Goal: Task Accomplishment & Management: Use online tool/utility

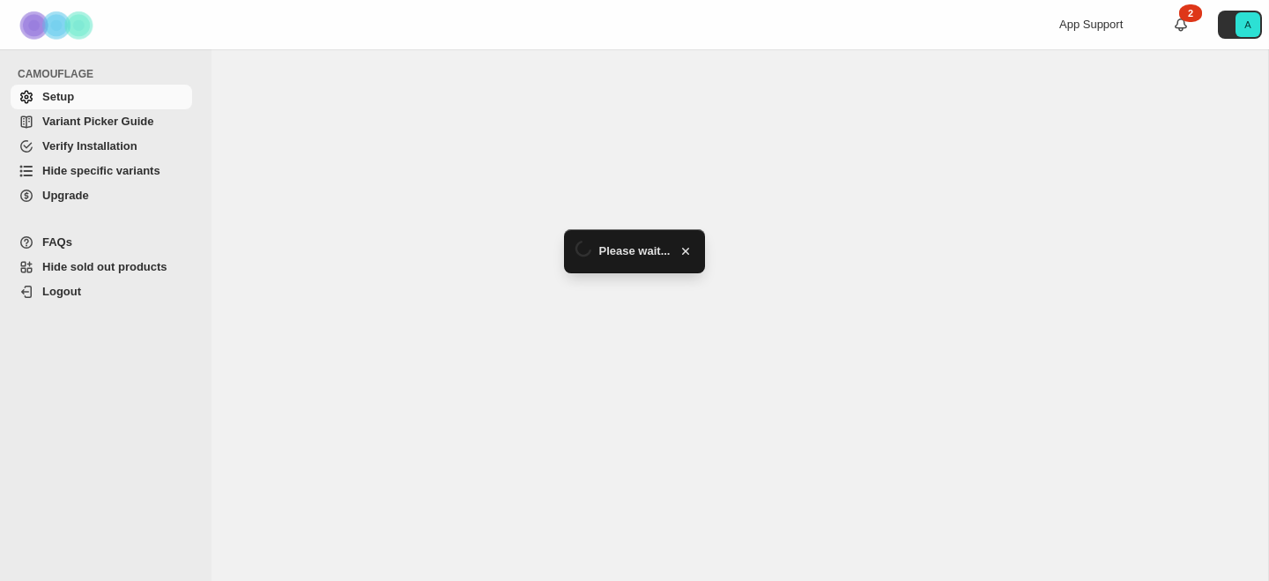
select select "*******"
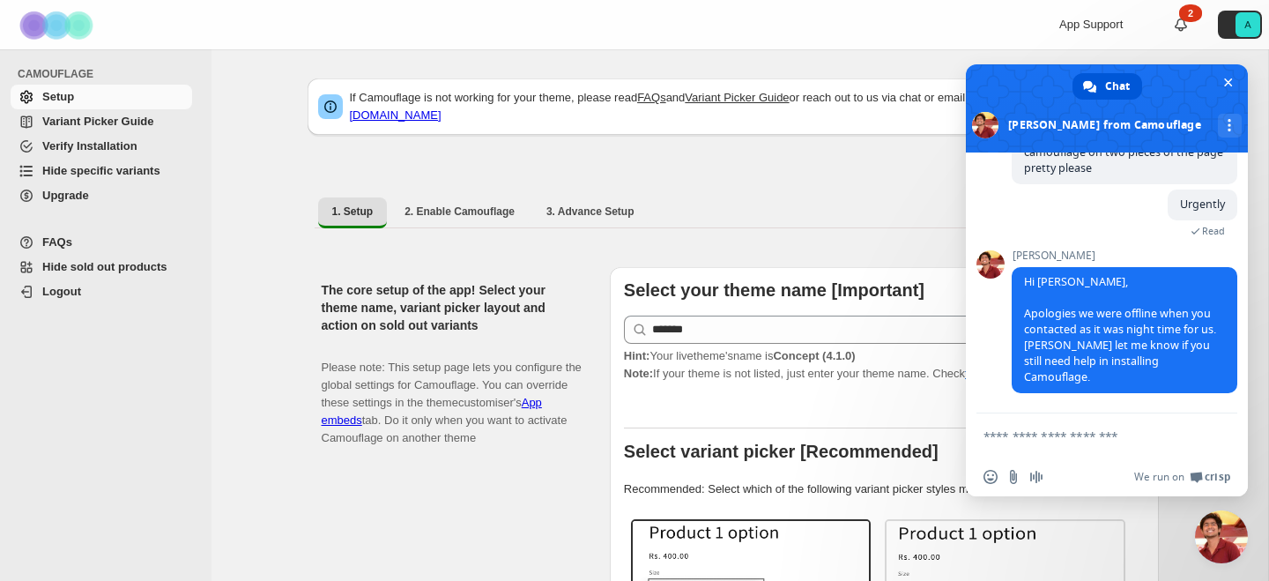
scroll to position [9649, 0]
click at [1229, 83] on span "Close chat" at bounding box center [1228, 82] width 9 height 9
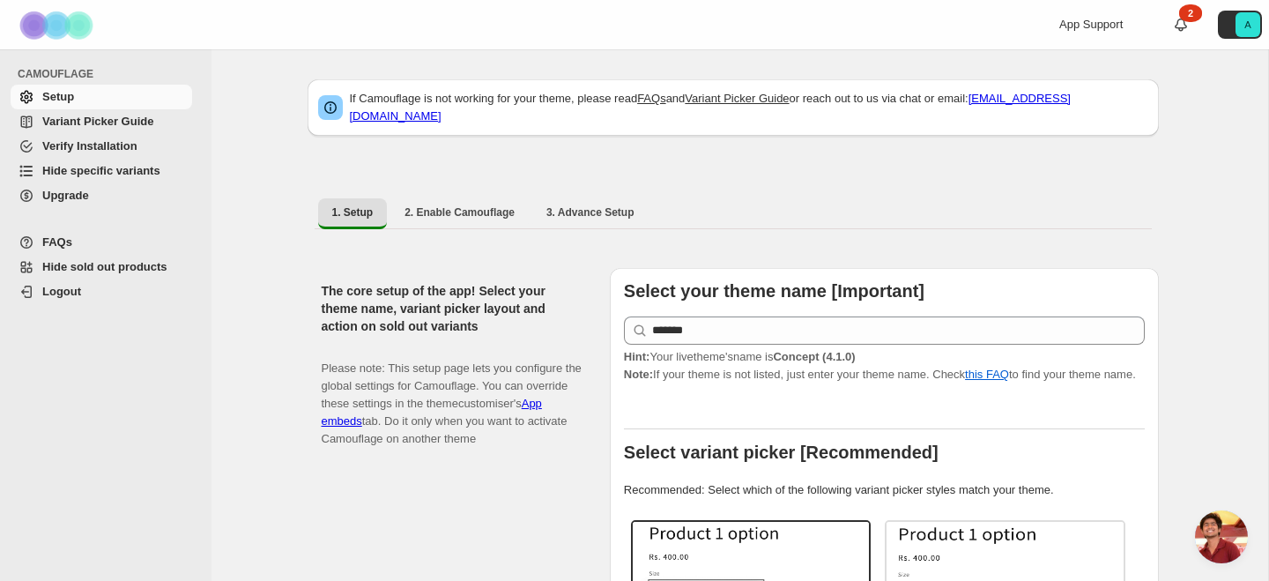
click at [129, 114] on span "Variant Picker Guide" at bounding box center [115, 122] width 146 height 18
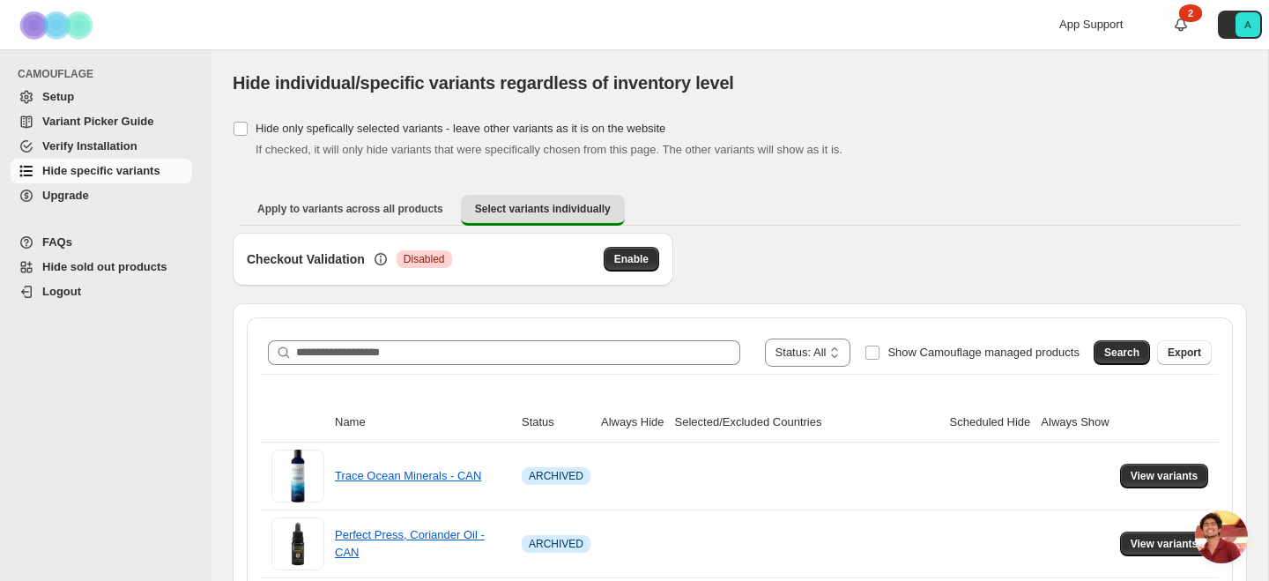
scroll to position [9441, 0]
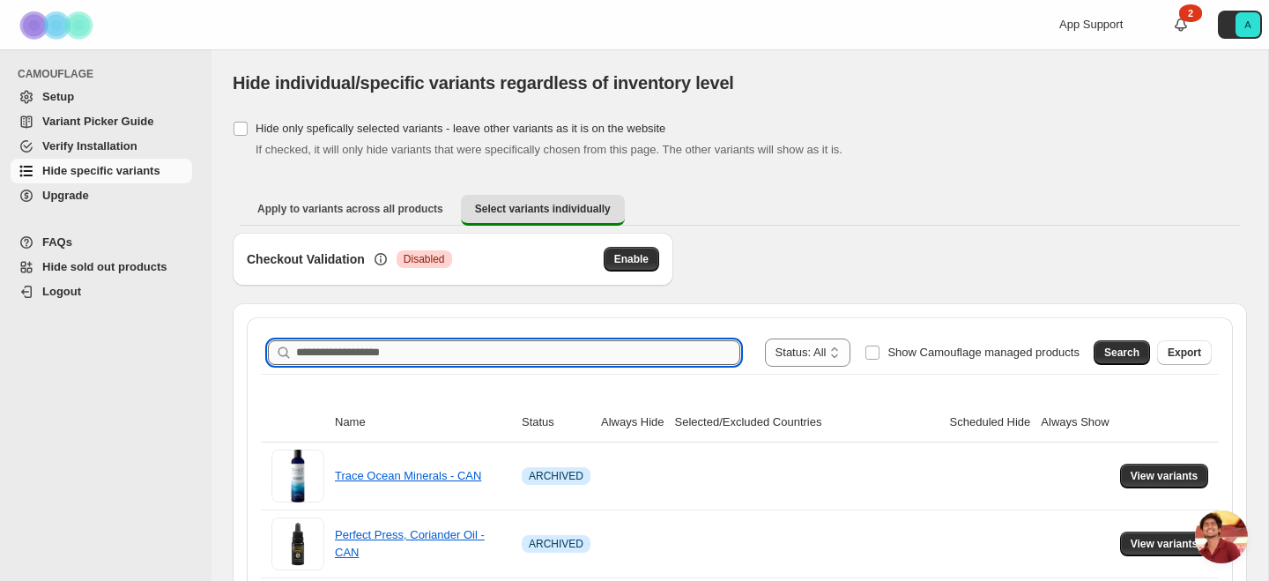
click at [334, 360] on input "Search product name" at bounding box center [518, 352] width 444 height 25
type input "******"
click at [1123, 357] on span "Search" at bounding box center [1121, 352] width 35 height 14
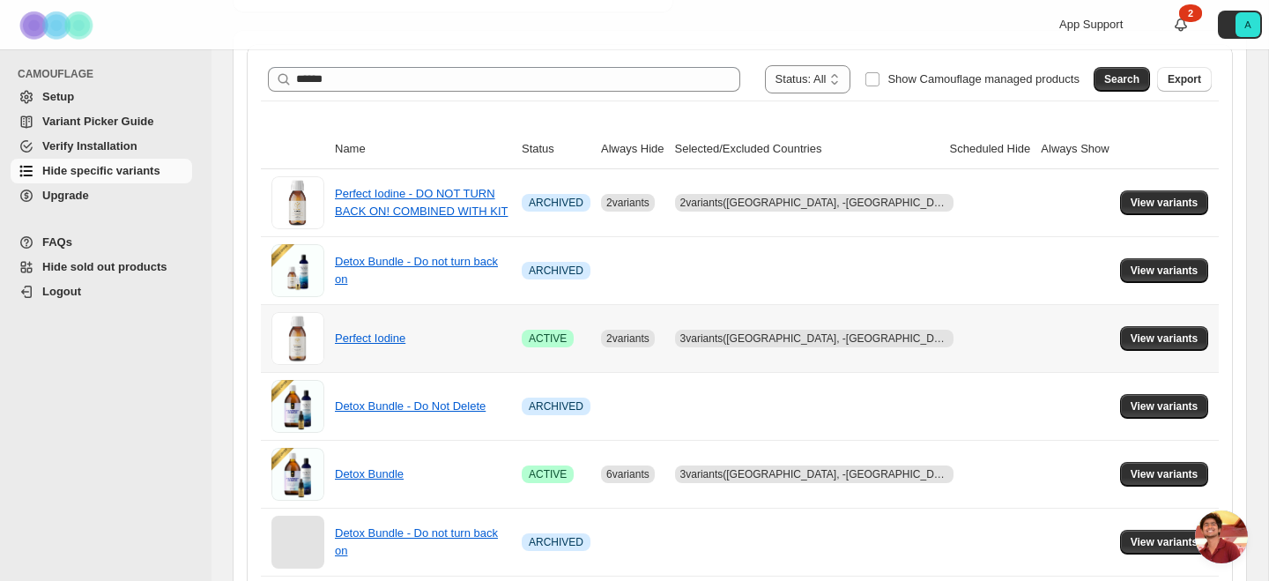
scroll to position [316, 0]
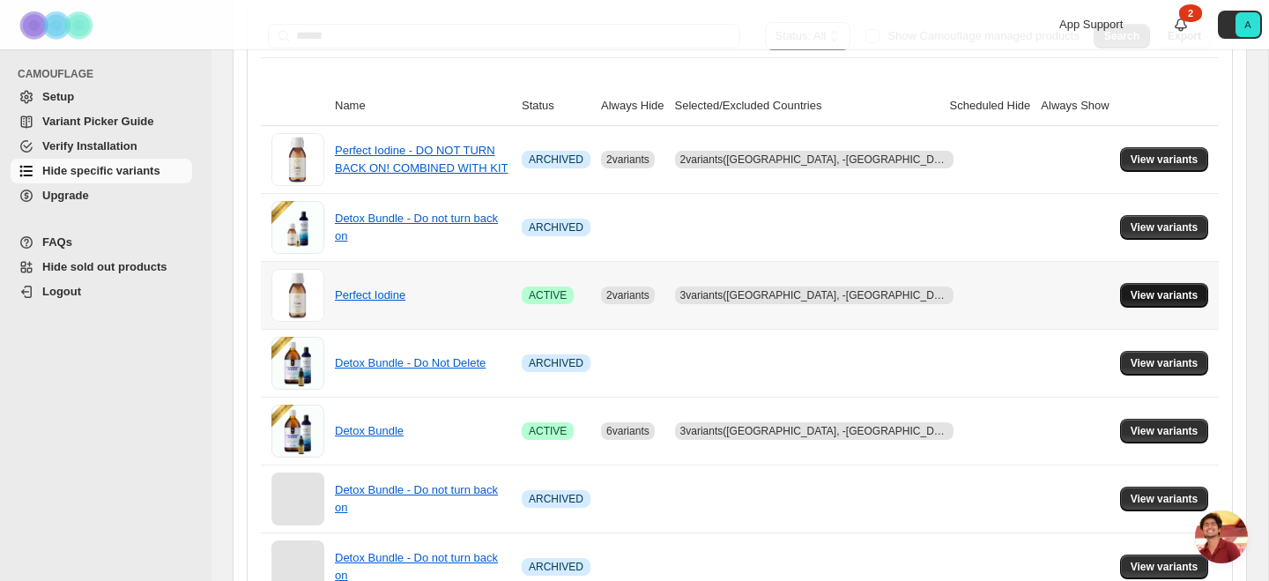
click at [1153, 286] on button "View variants" at bounding box center [1164, 295] width 89 height 25
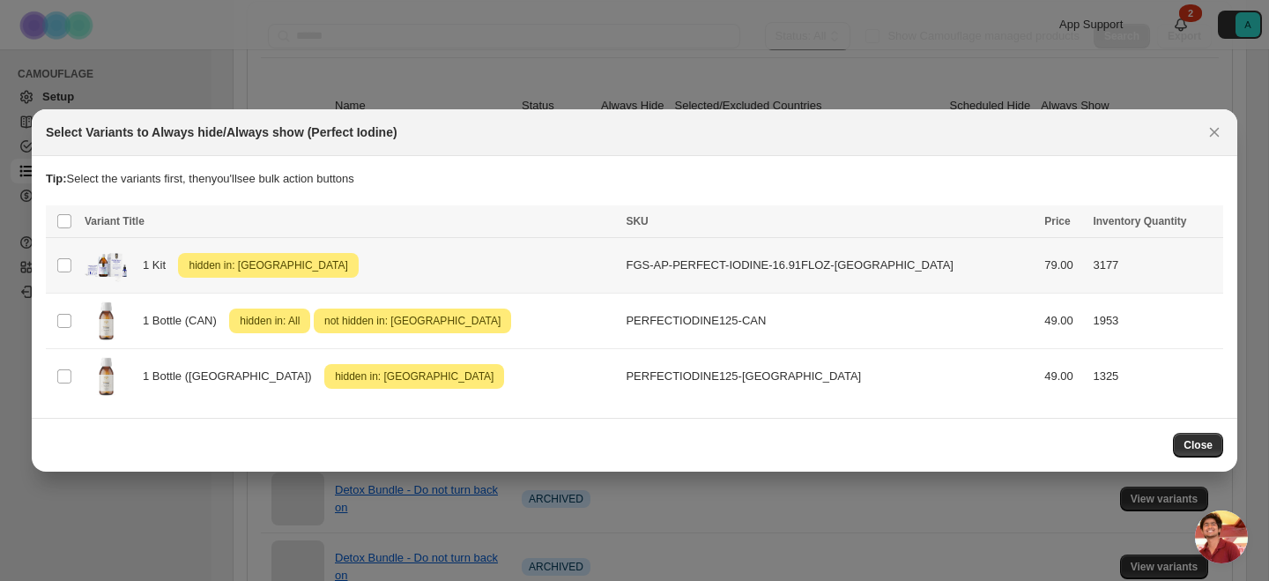
click at [281, 267] on span "hidden in: [GEOGRAPHIC_DATA]" at bounding box center [268, 265] width 166 height 21
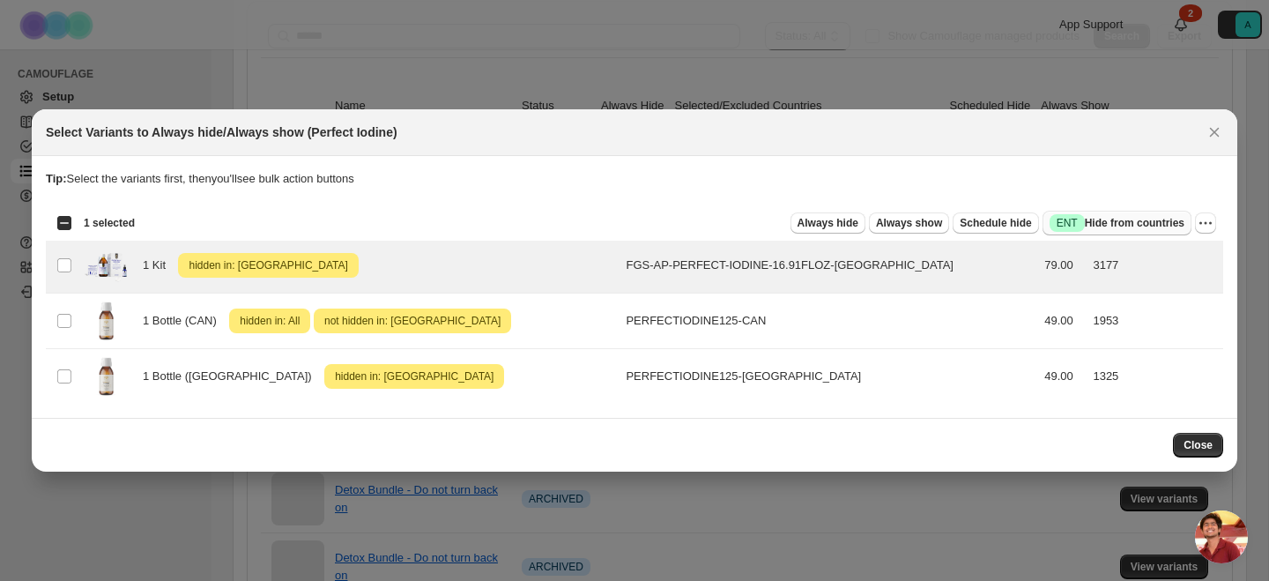
click at [1135, 227] on span "Success ENT Hide from countries" at bounding box center [1116, 223] width 135 height 18
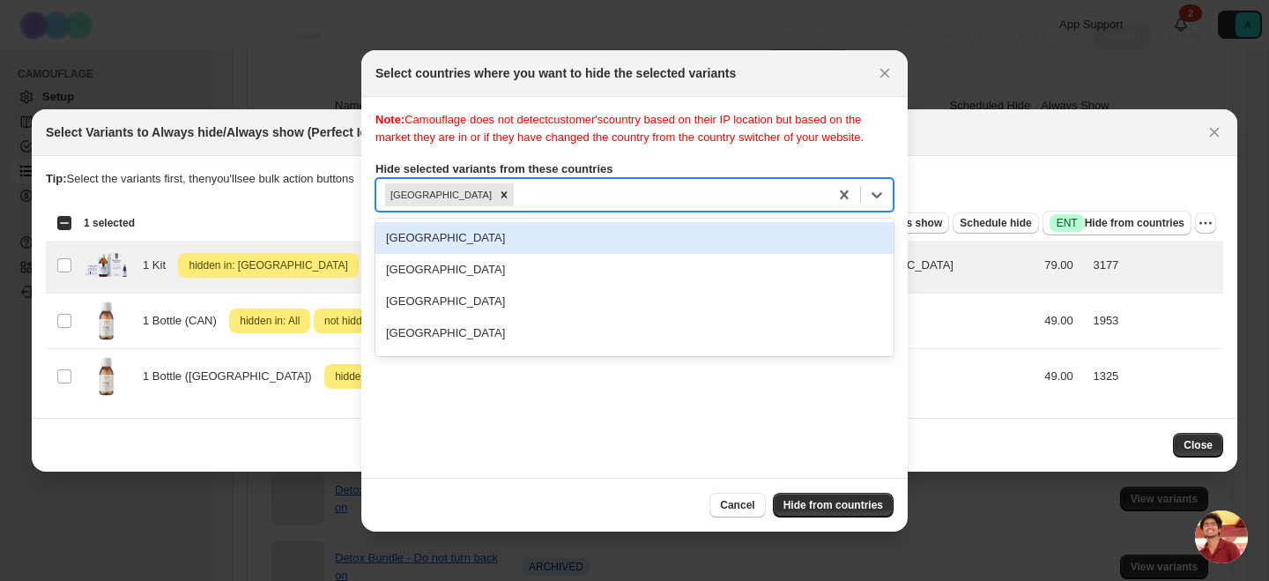
scroll to position [0, 0]
click at [572, 210] on div "[GEOGRAPHIC_DATA]" at bounding box center [602, 195] width 452 height 30
type input "*"
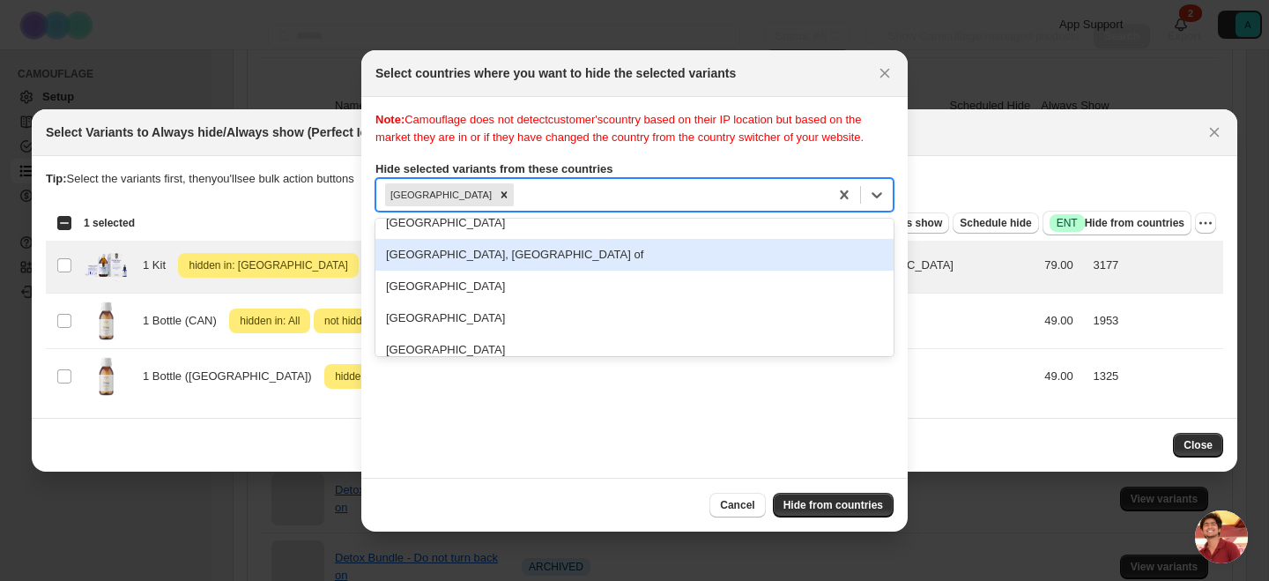
scroll to position [6939, 0]
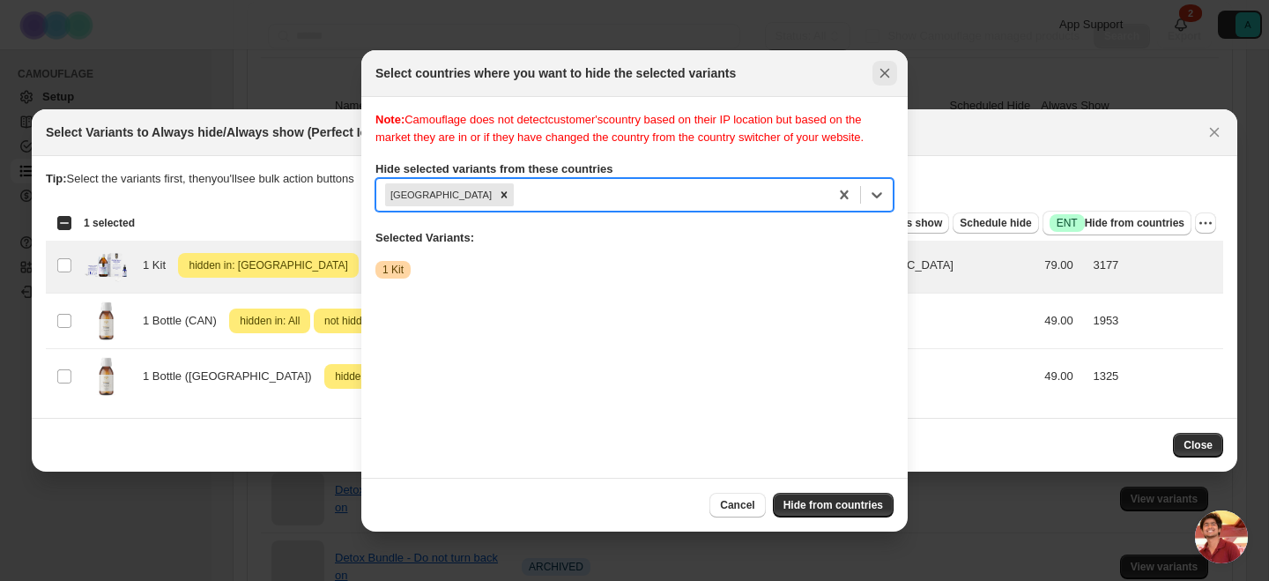
click at [884, 68] on icon "Close" at bounding box center [885, 73] width 18 height 18
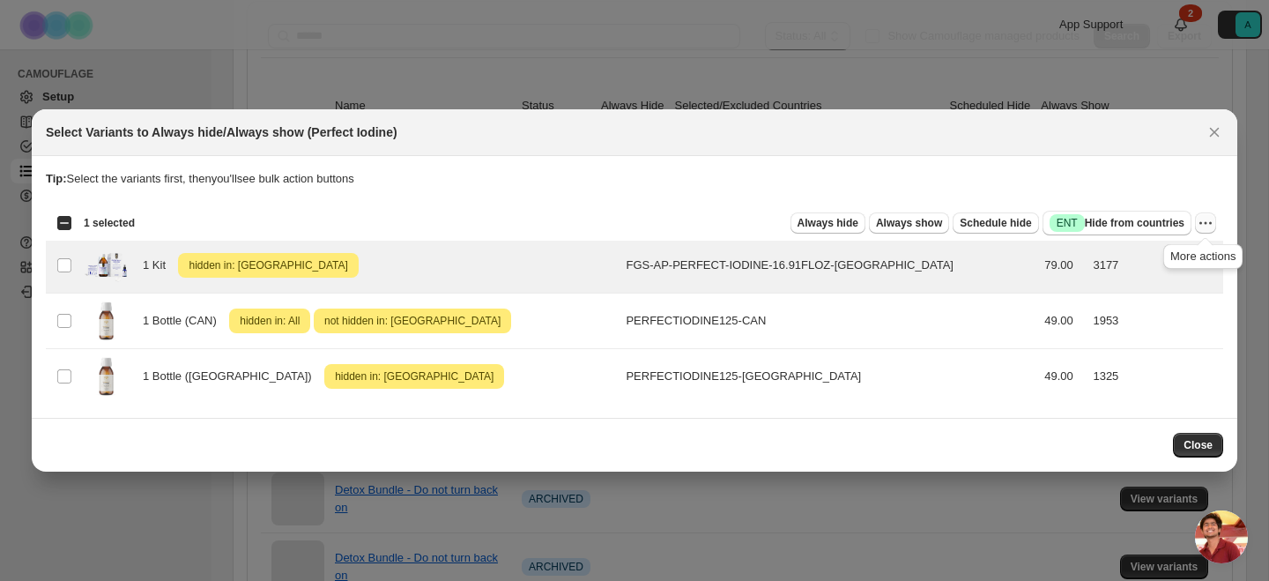
click at [1209, 226] on icon "More actions" at bounding box center [1206, 223] width 18 height 18
click at [1211, 136] on icon "Close" at bounding box center [1214, 132] width 18 height 18
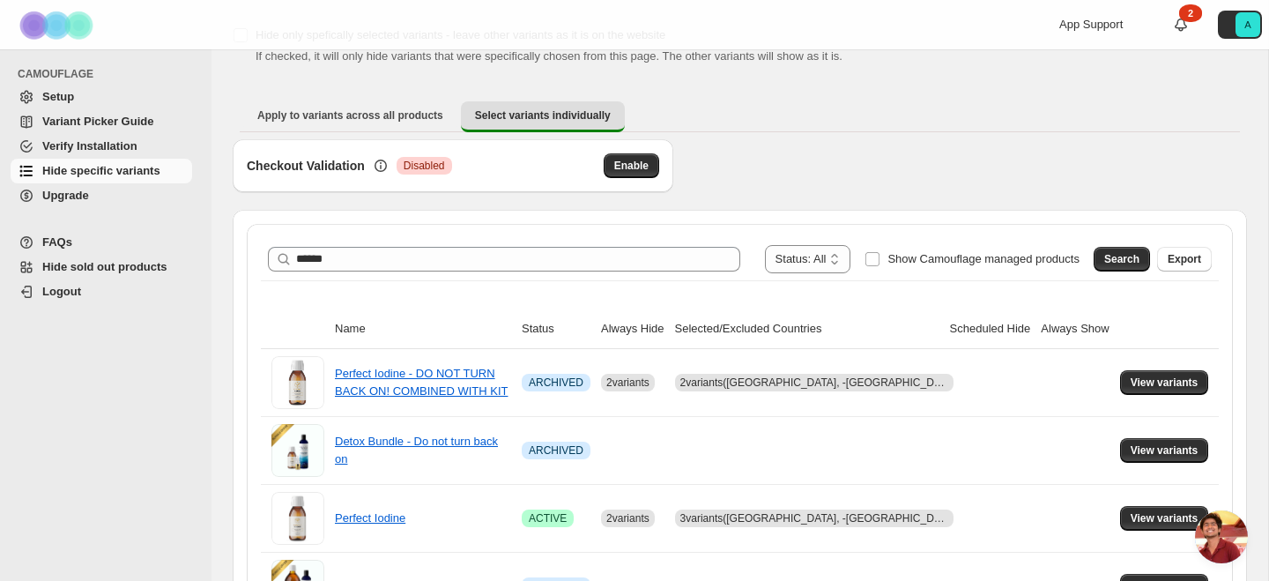
scroll to position [83, 0]
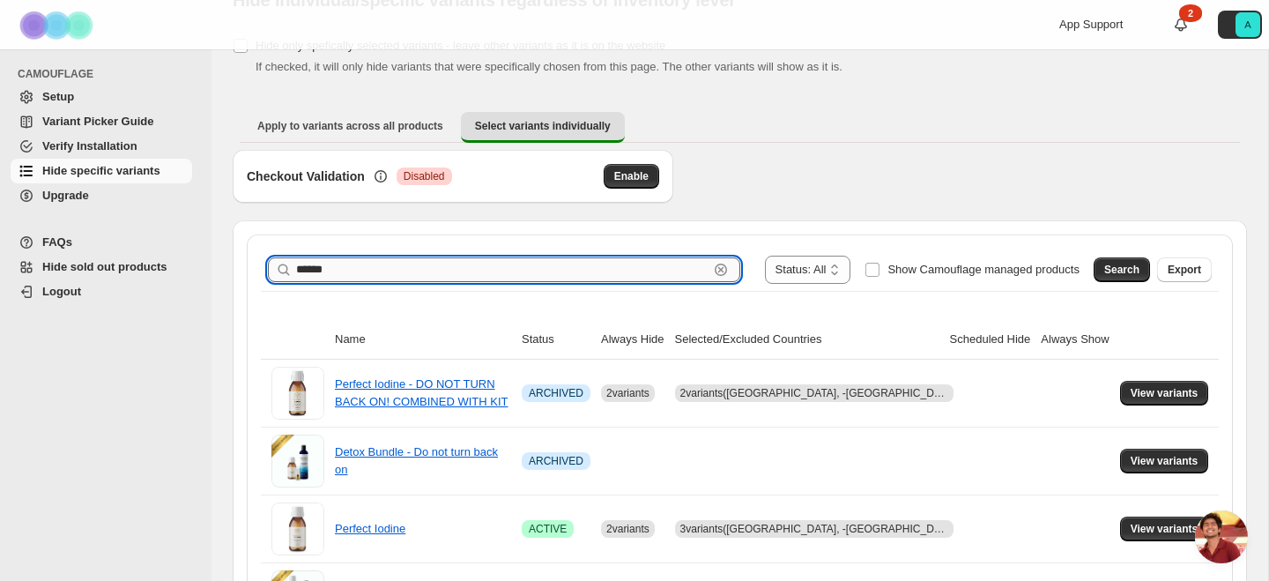
click at [408, 265] on input "******" at bounding box center [502, 269] width 412 height 25
type input "*"
type input "*******"
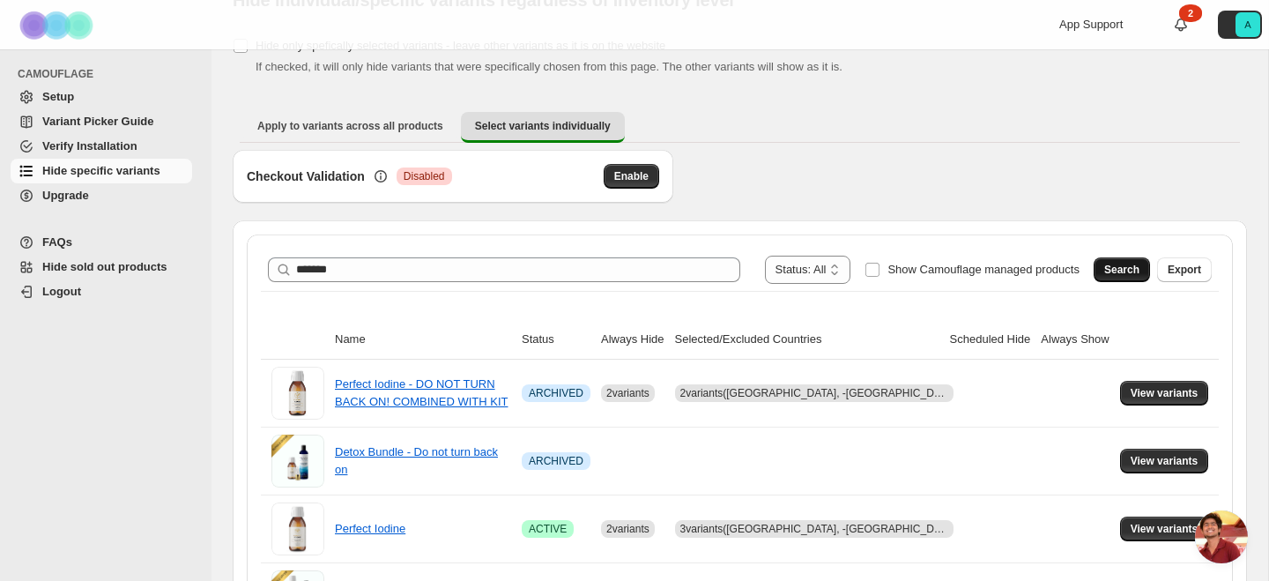
click at [1104, 267] on span "Search" at bounding box center [1121, 270] width 35 height 14
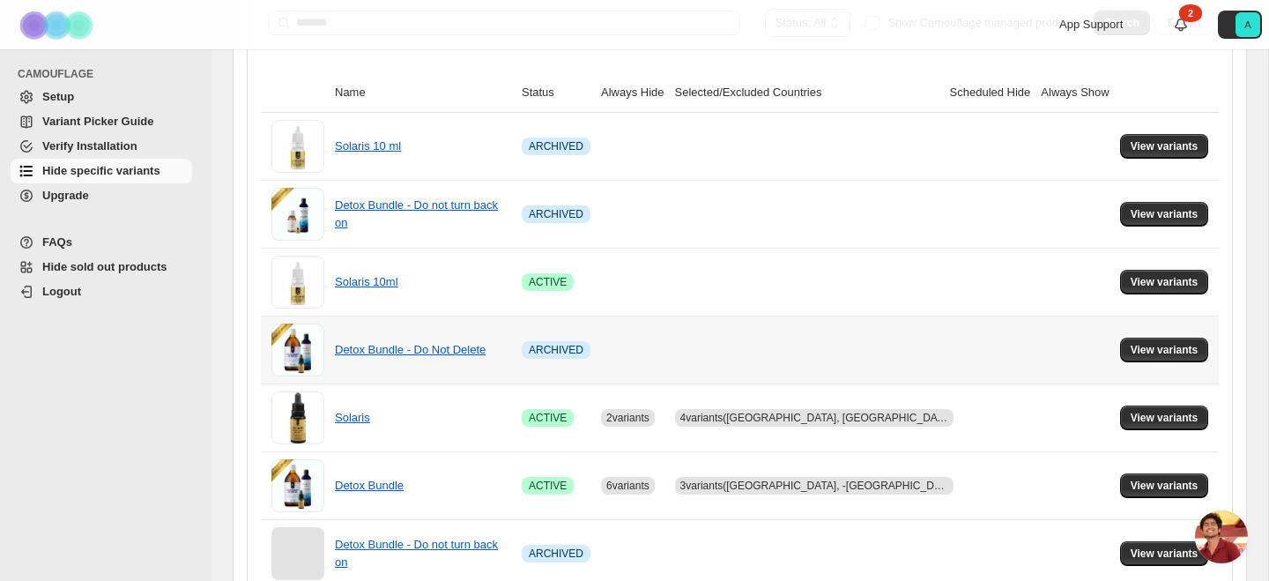
scroll to position [337, 0]
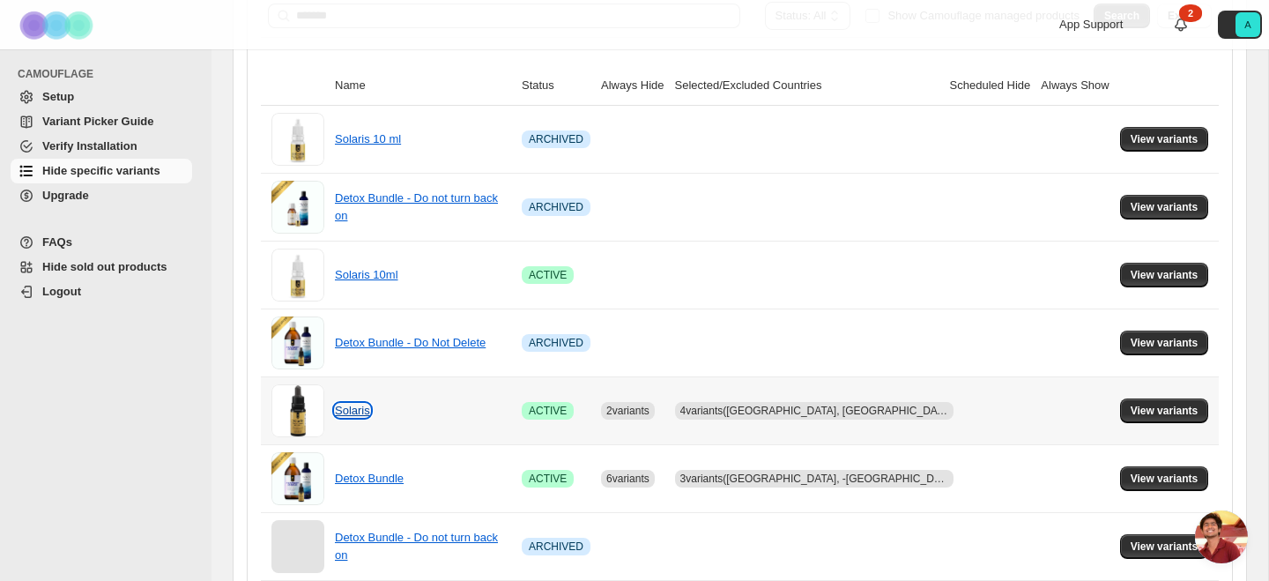
click at [363, 408] on link "Solaris" at bounding box center [352, 410] width 35 height 13
click at [1161, 412] on span "View variants" at bounding box center [1165, 411] width 68 height 14
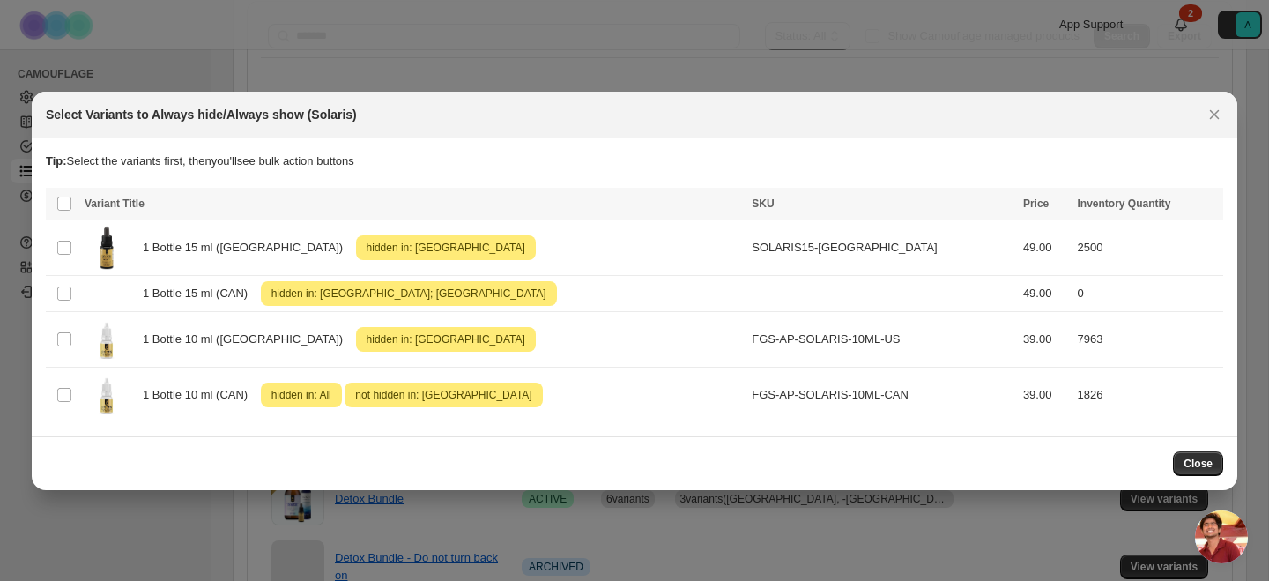
scroll to position [0, 0]
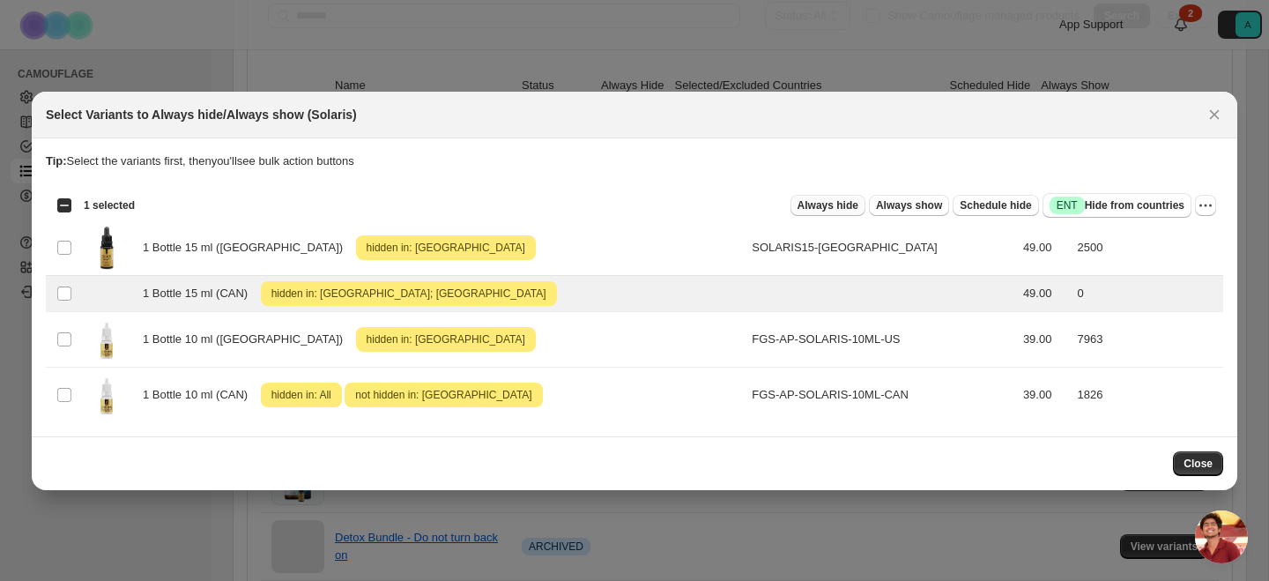
click at [812, 207] on span "Always hide" at bounding box center [827, 205] width 61 height 14
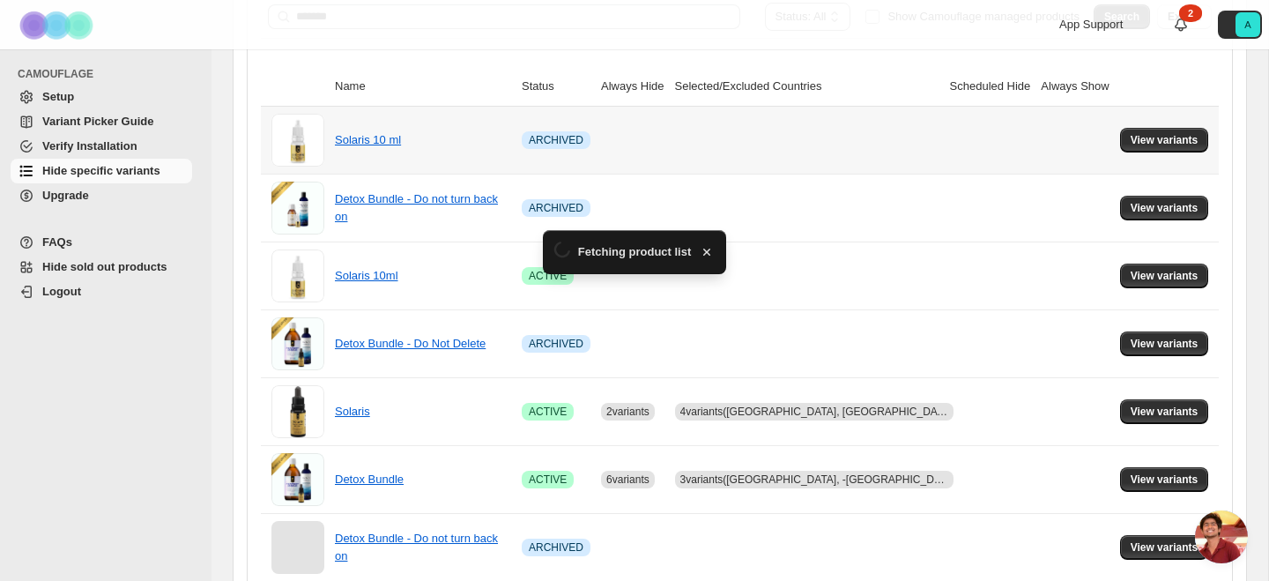
scroll to position [337, 0]
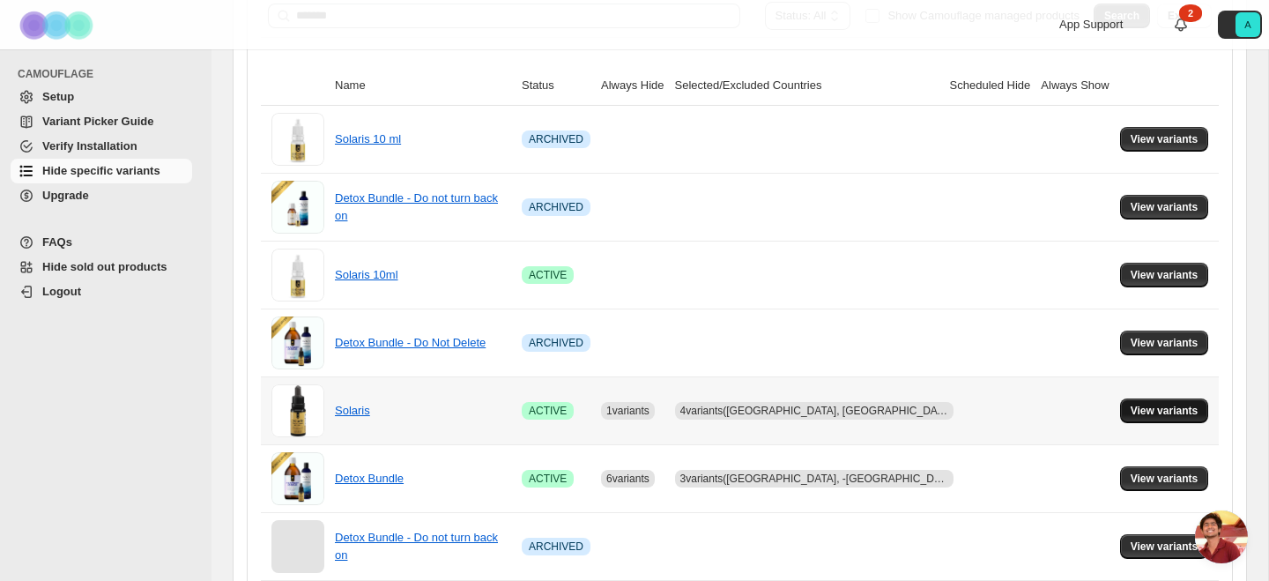
click at [1152, 408] on span "View variants" at bounding box center [1165, 411] width 68 height 14
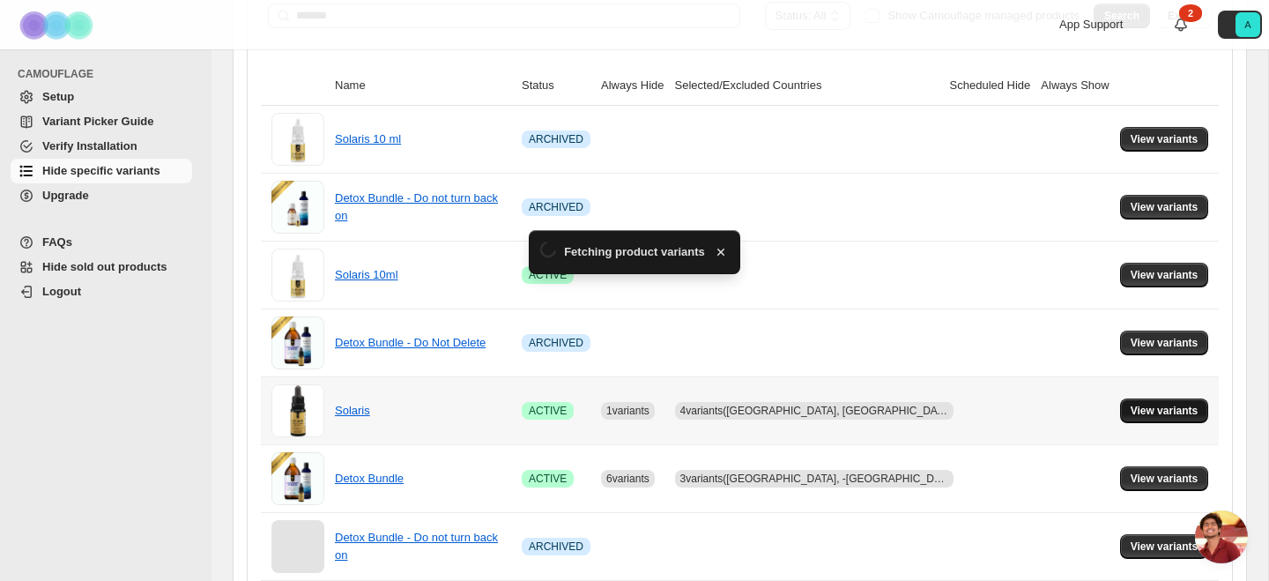
scroll to position [0, 0]
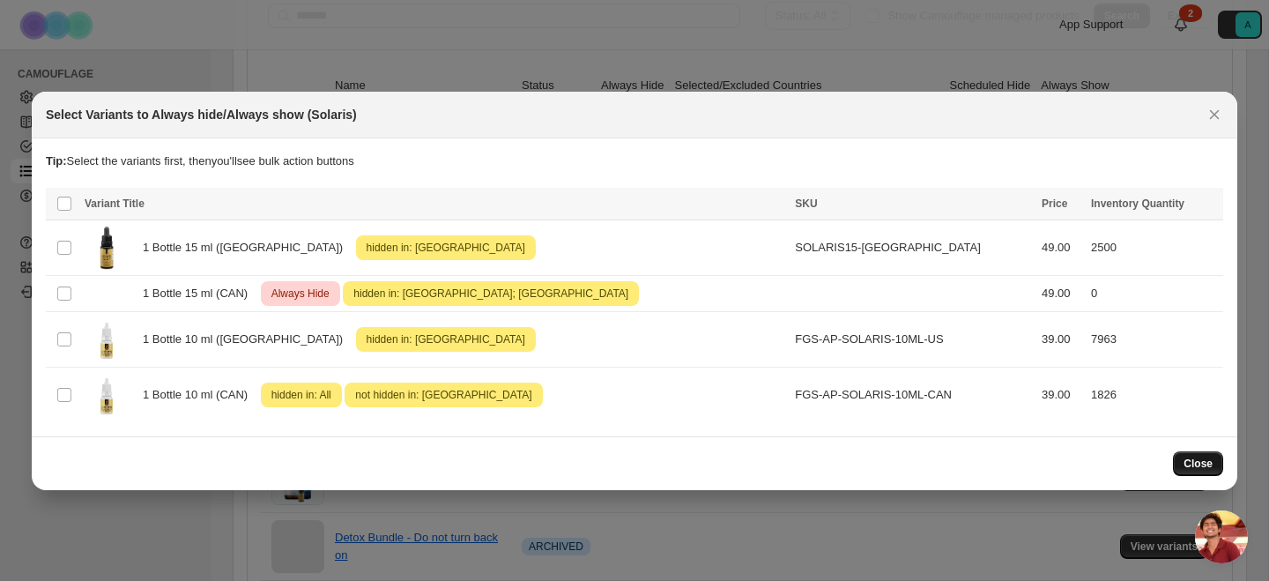
click at [1200, 457] on span "Close" at bounding box center [1197, 463] width 29 height 14
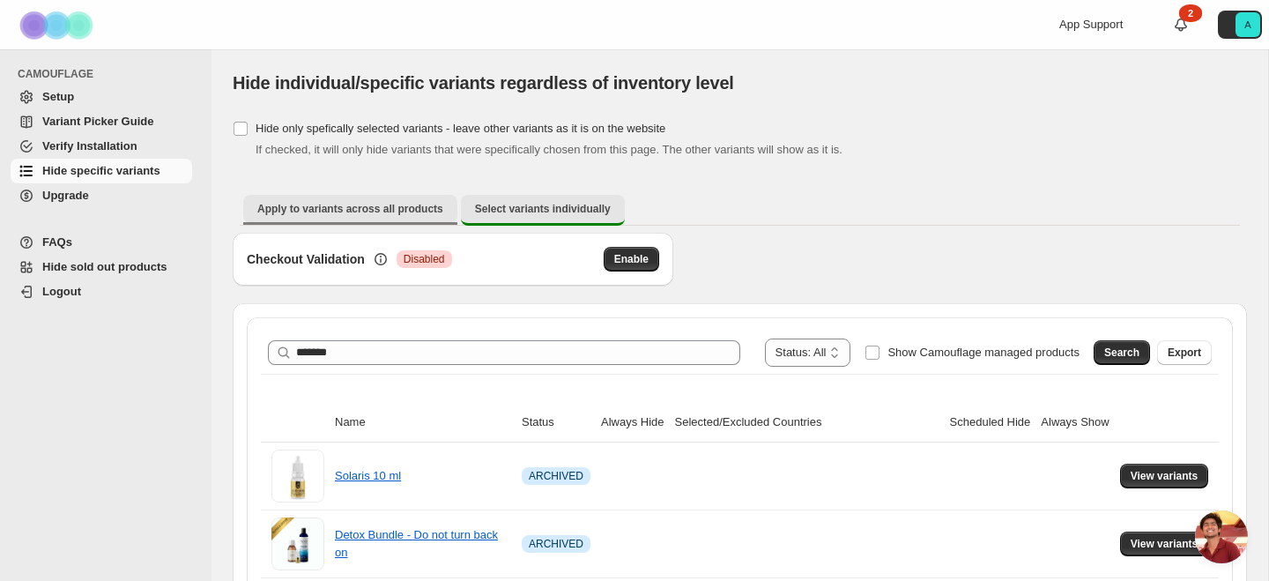
click at [369, 209] on span "Apply to variants across all products" at bounding box center [350, 209] width 186 height 14
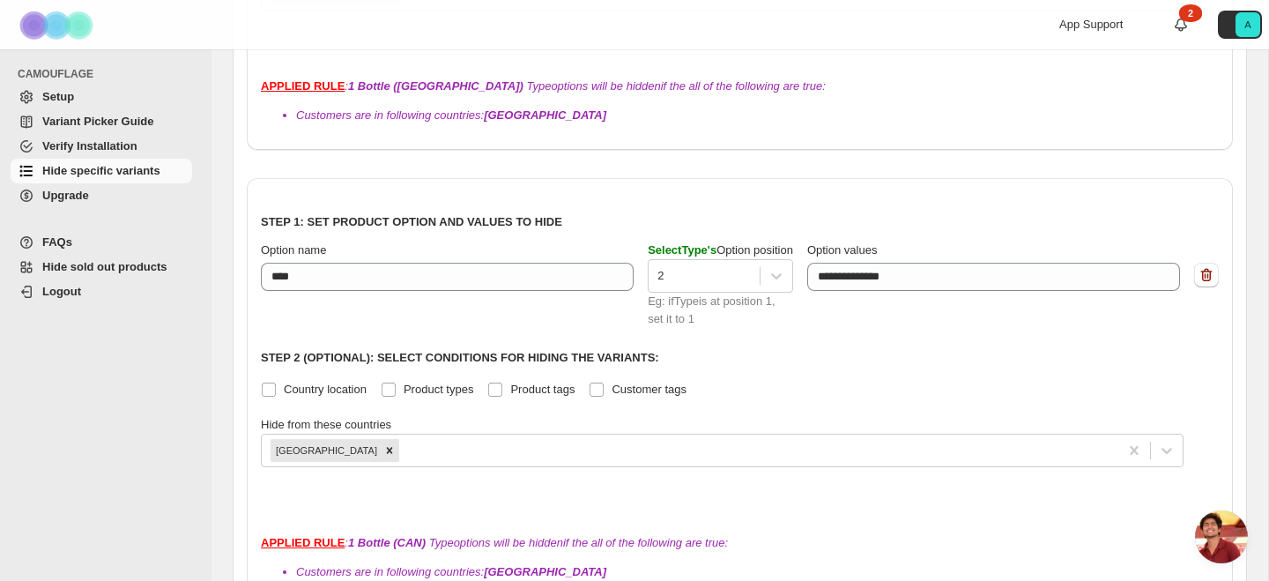
scroll to position [1031, 0]
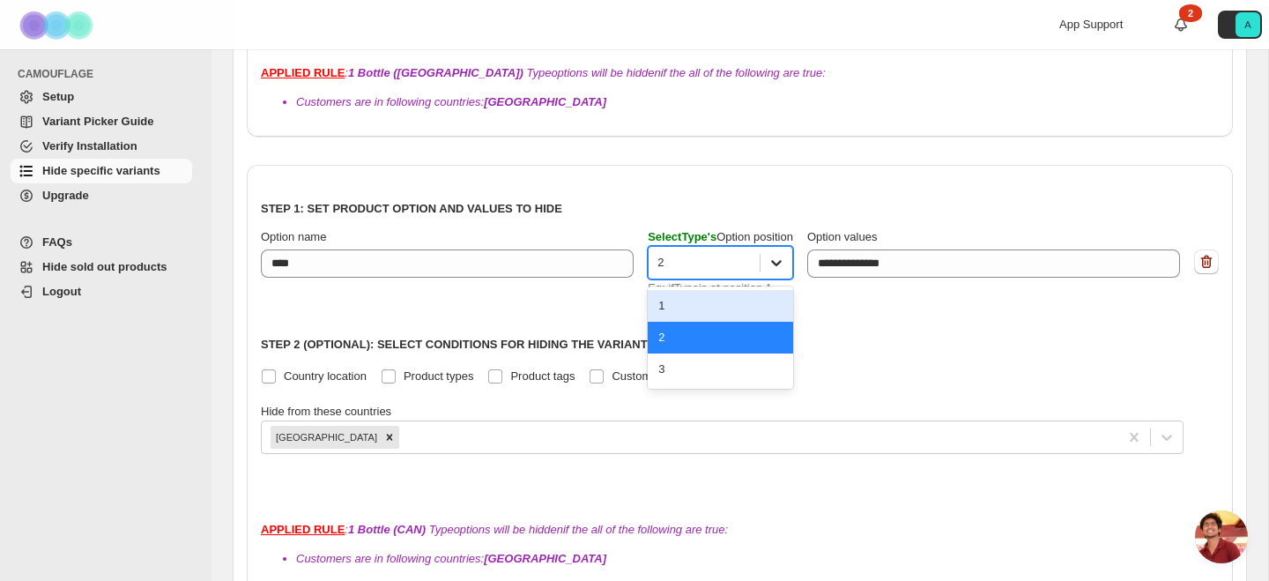
click at [785, 264] on icon at bounding box center [776, 263] width 18 height 18
click at [730, 307] on div "1" at bounding box center [720, 306] width 145 height 32
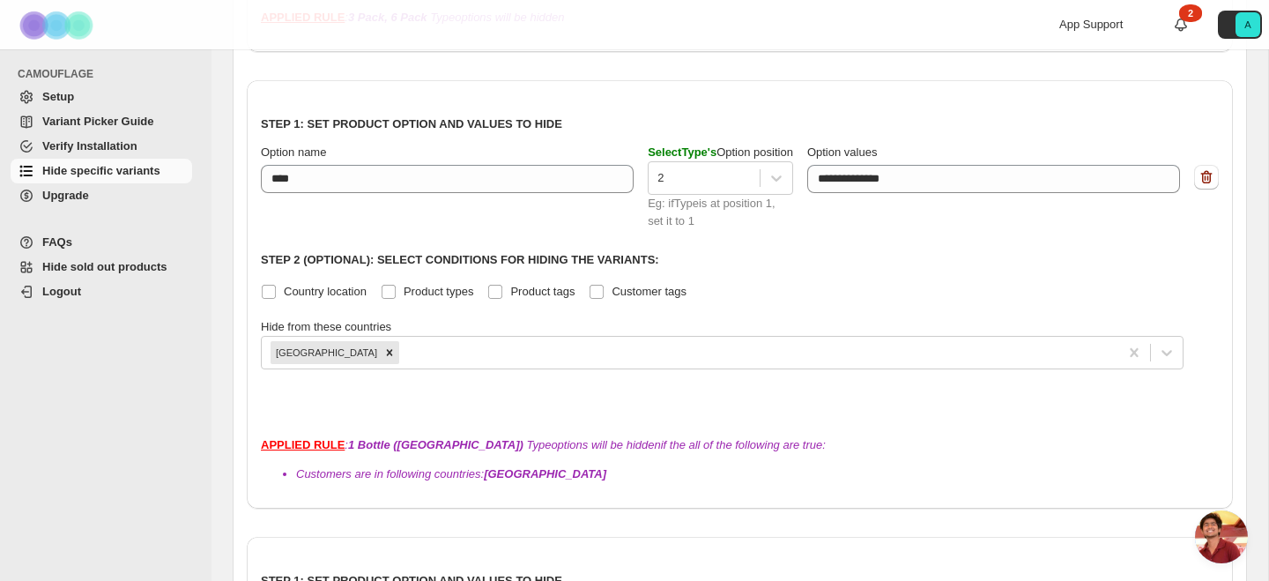
scroll to position [561, 0]
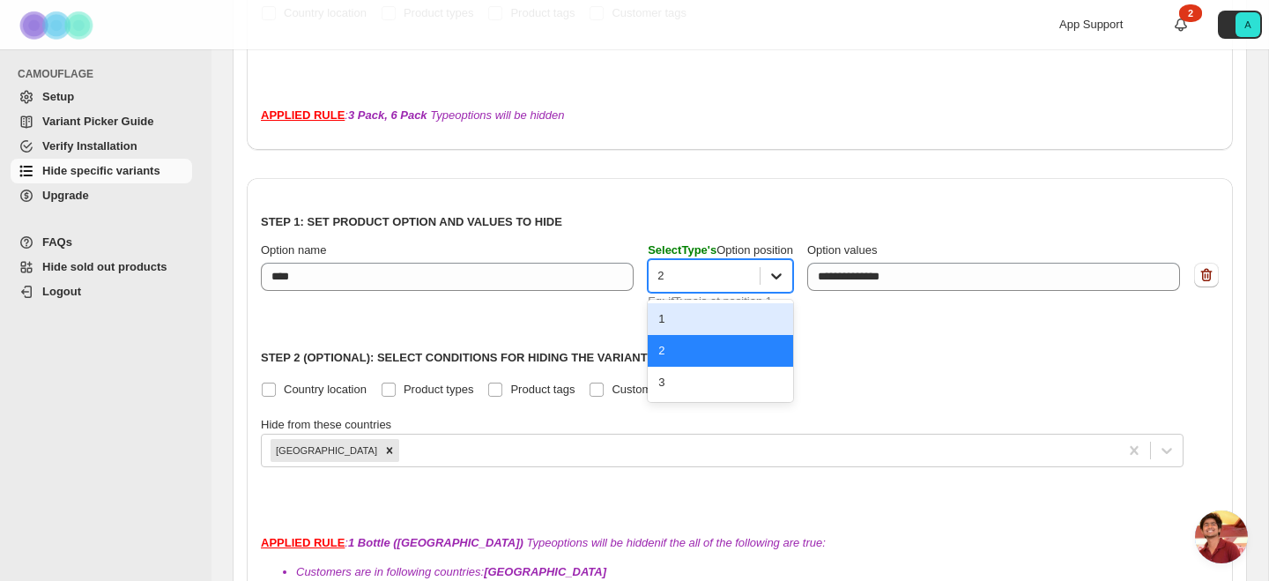
click at [773, 278] on div at bounding box center [776, 276] width 32 height 32
click at [729, 317] on div "1" at bounding box center [720, 319] width 145 height 32
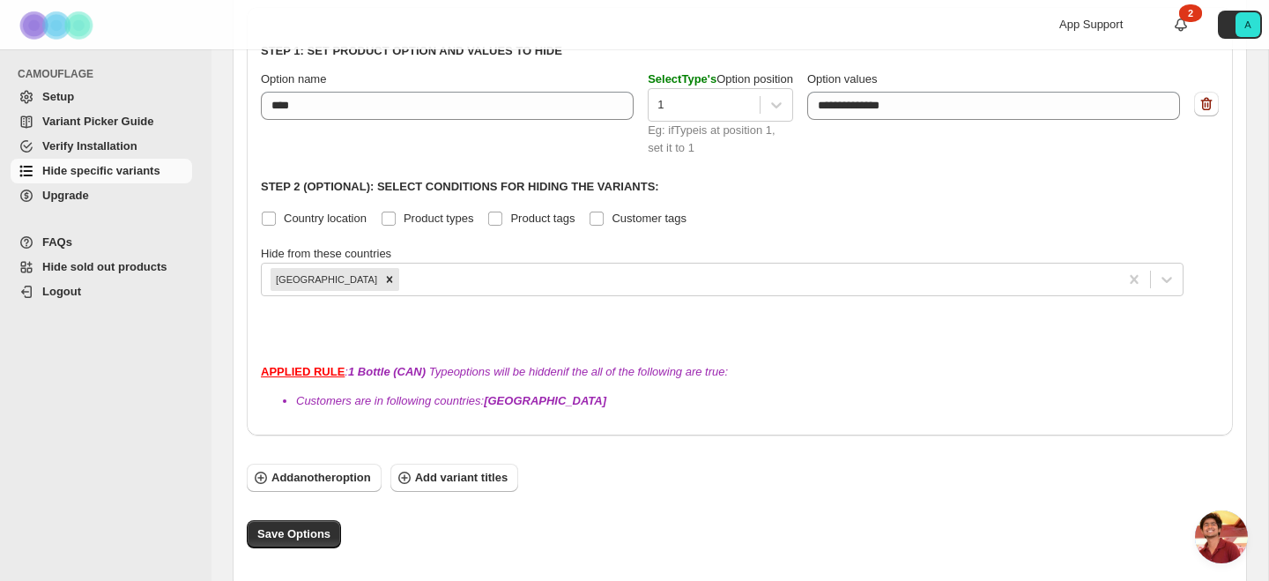
scroll to position [1198, 0]
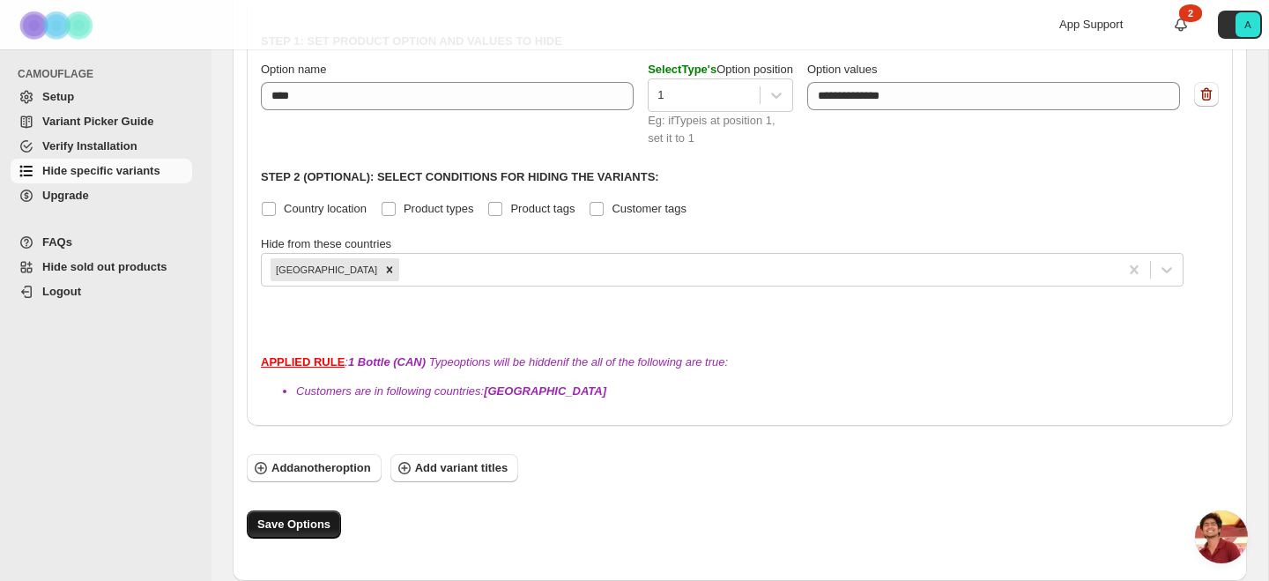
click at [293, 527] on span "Save Options" at bounding box center [293, 524] width 73 height 18
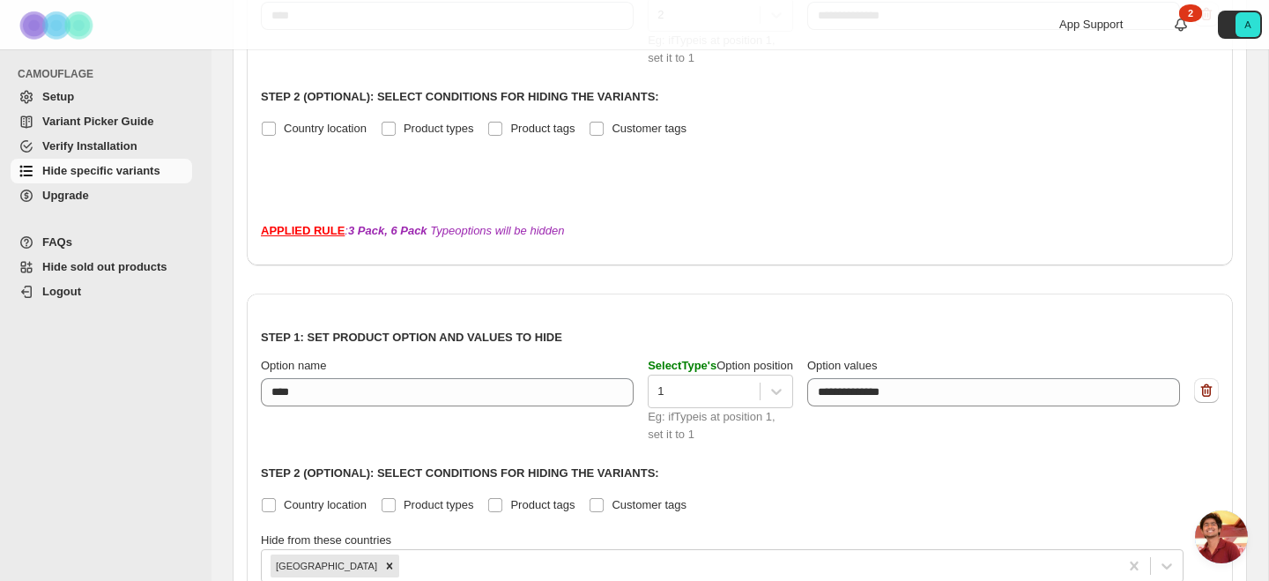
scroll to position [0, 0]
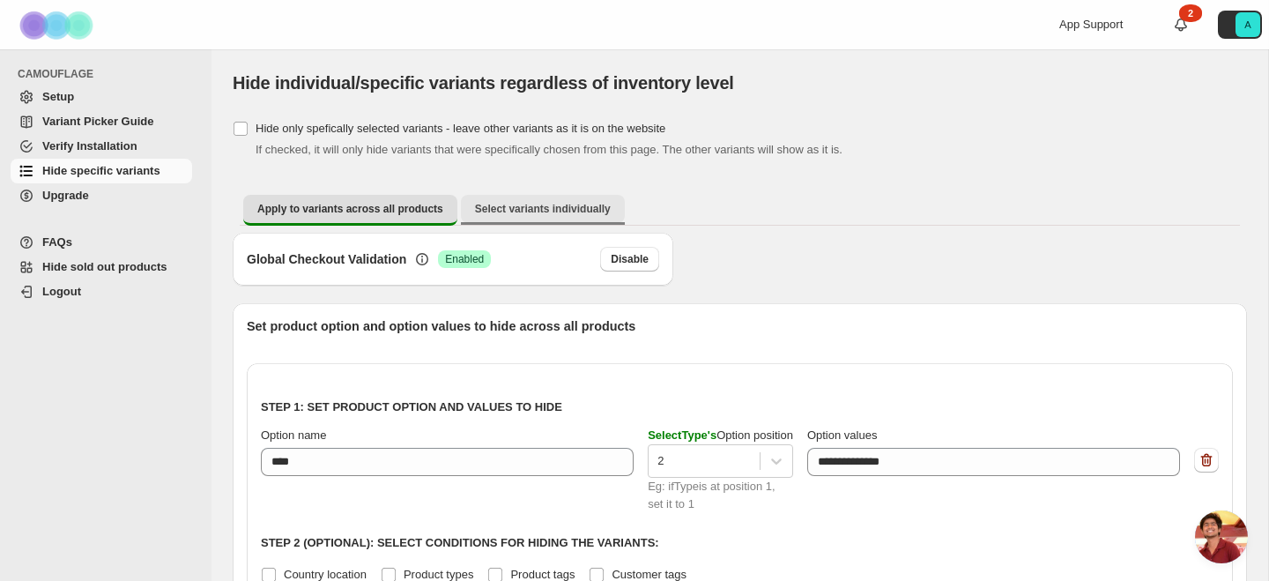
click at [549, 203] on span "Select variants individually" at bounding box center [543, 209] width 136 height 14
